Goal: Task Accomplishment & Management: Use online tool/utility

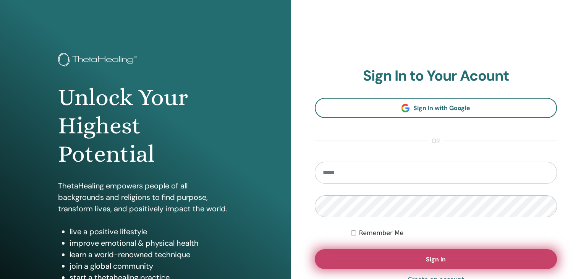
type input "**********"
click at [426, 260] on span "Sign In" at bounding box center [436, 259] width 20 height 8
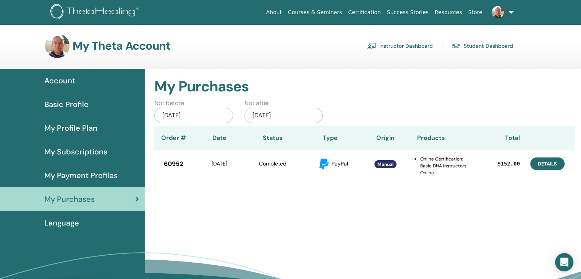
click at [541, 166] on link "Details" at bounding box center [548, 163] width 34 height 13
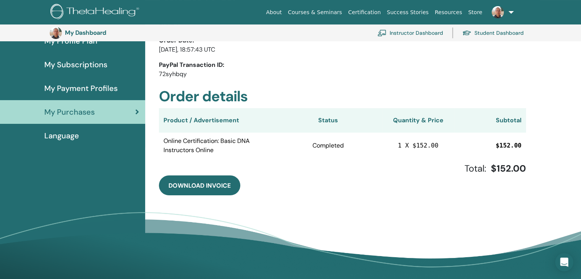
scroll to position [106, 0]
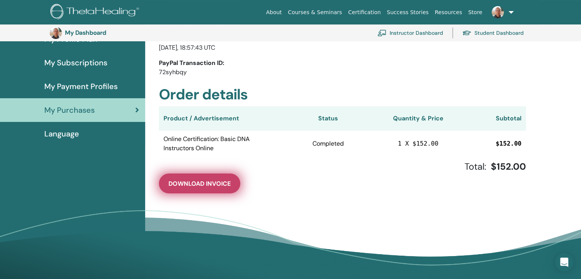
click at [206, 182] on span "Download Invoice" at bounding box center [200, 184] width 62 height 8
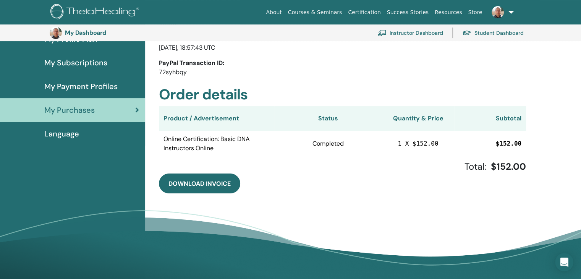
click at [194, 110] on th "Product / Advertisement" at bounding box center [216, 118] width 115 height 24
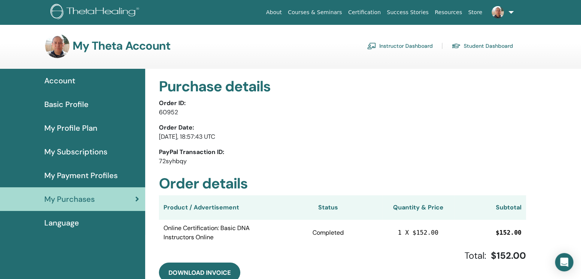
click at [99, 202] on div "My Purchases" at bounding box center [72, 198] width 133 height 11
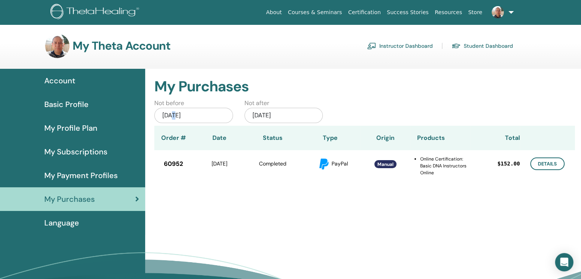
click at [175, 117] on div "May/16, 2025" at bounding box center [193, 115] width 79 height 15
click at [170, 116] on div "May/16, 2025" at bounding box center [193, 115] width 79 height 15
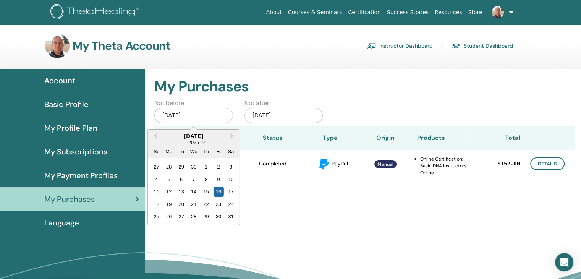
click at [174, 117] on div "May/16, 2025" at bounding box center [193, 115] width 79 height 15
click at [156, 136] on span "Previous Month" at bounding box center [156, 136] width 0 height 8
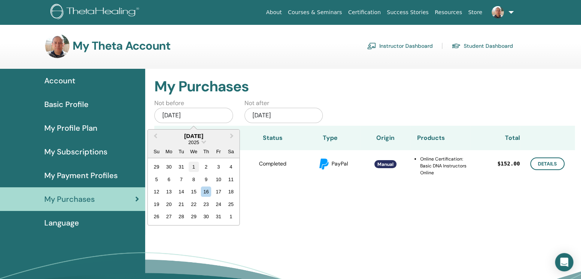
click at [198, 167] on div "1" at bounding box center [193, 167] width 10 height 10
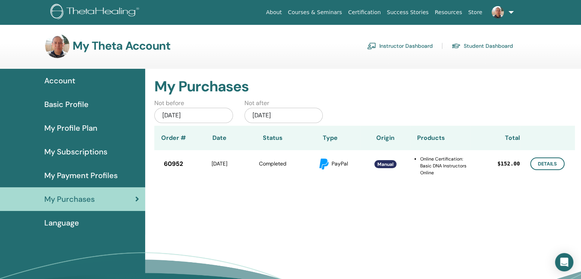
click at [84, 127] on span "My Profile Plan" at bounding box center [70, 127] width 53 height 11
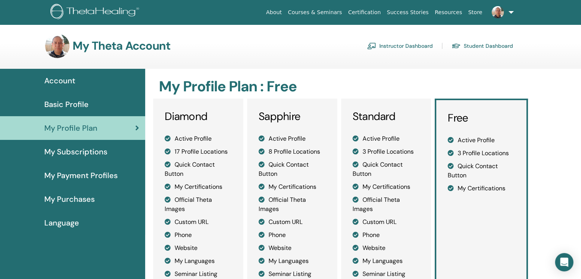
click at [376, 51] on link "Instructor Dashboard" at bounding box center [400, 46] width 66 height 12
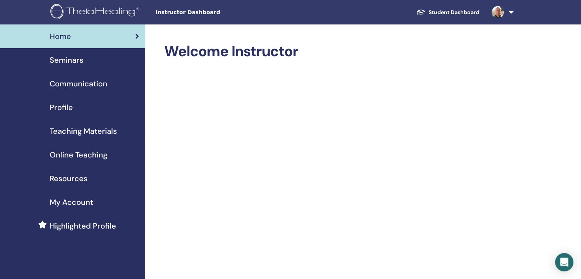
click at [104, 62] on div "Seminars" at bounding box center [72, 59] width 133 height 11
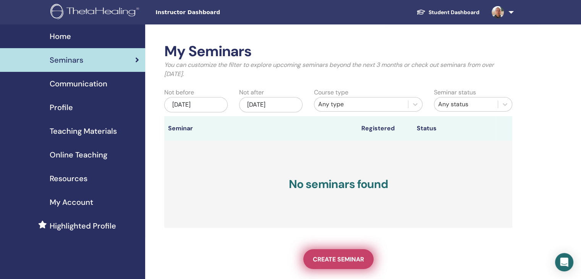
click at [350, 260] on span "Create seminar" at bounding box center [338, 259] width 51 height 8
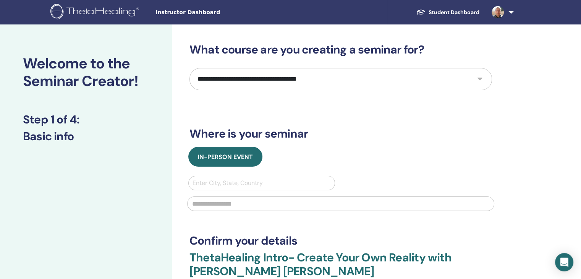
click at [290, 89] on select "**********" at bounding box center [341, 79] width 303 height 22
click at [303, 130] on h3 "Where is your seminar" at bounding box center [341, 134] width 303 height 14
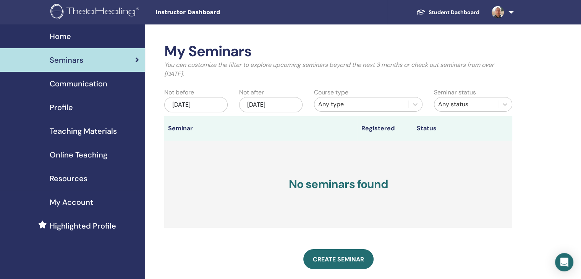
click at [107, 133] on span "Teaching Materials" at bounding box center [83, 130] width 67 height 11
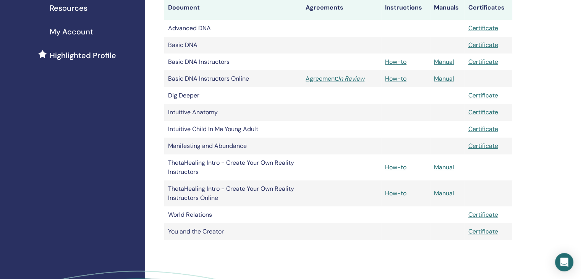
scroll to position [166, 0]
